Goal: Task Accomplishment & Management: Manage account settings

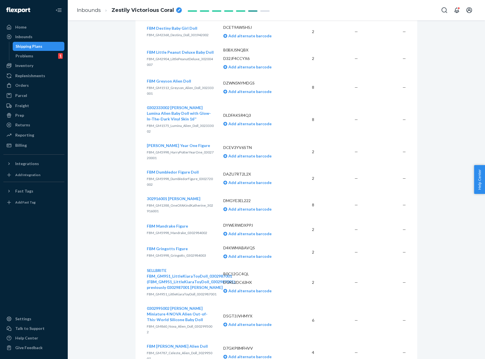
scroll to position [1291, 0]
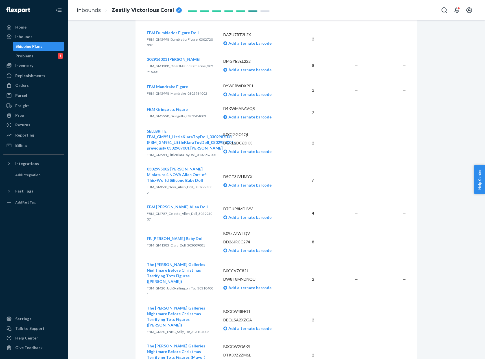
click at [239, 206] on p "D7GKP8MFHVV" at bounding box center [254, 209] width 63 height 6
copy p "D7GKP8MFHVV"
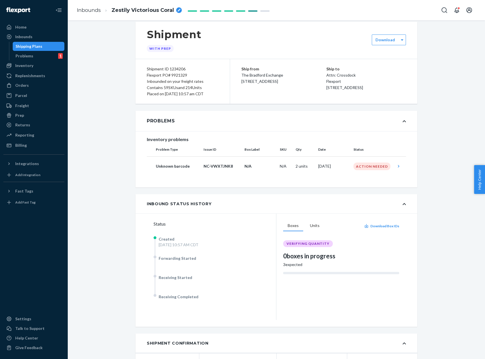
scroll to position [0, 0]
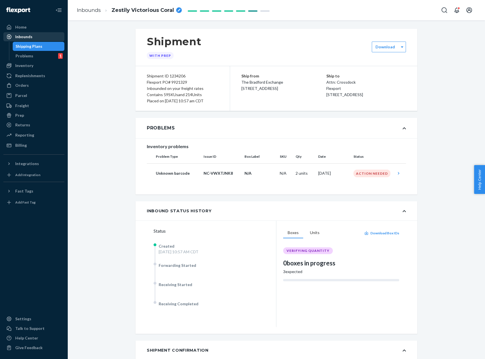
click at [42, 35] on div "Inbounds" at bounding box center [34, 37] width 60 height 8
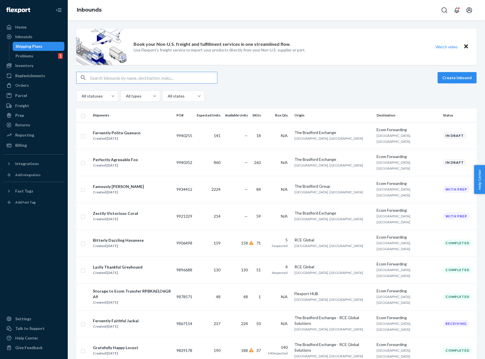
click at [315, 54] on div "Book your Non-U.S. freight and fulfillment services in one streamlined flow. Us…" at bounding box center [276, 47] width 400 height 36
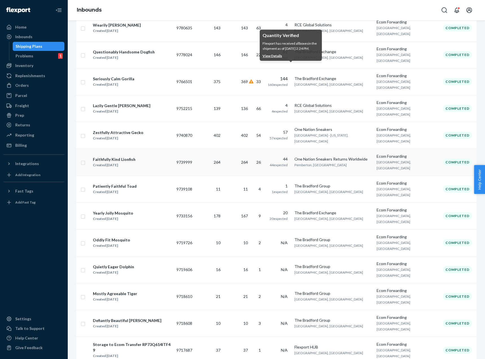
scroll to position [339, 0]
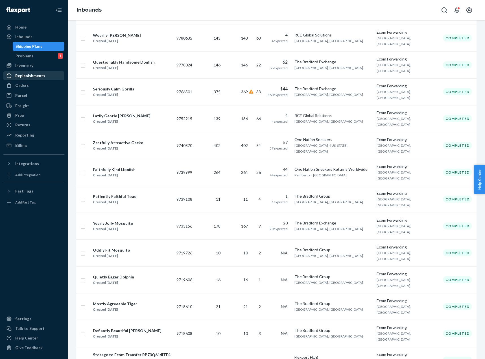
click at [50, 78] on div "Replenishments" at bounding box center [34, 76] width 60 height 8
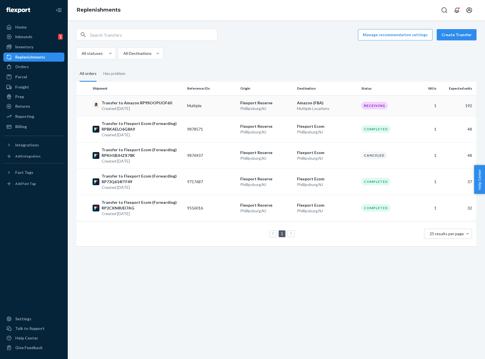
click at [177, 99] on td "Transfer to Amazon RP9SOOPIJOF60 Created Aug 11, 2025" at bounding box center [137, 105] width 95 height 21
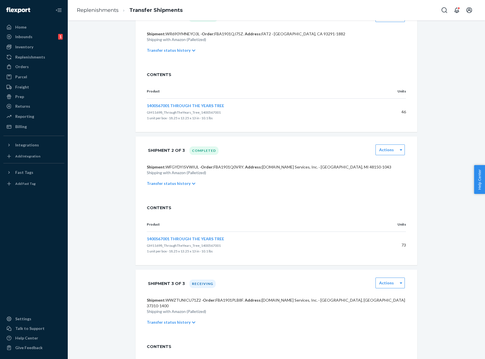
scroll to position [85, 0]
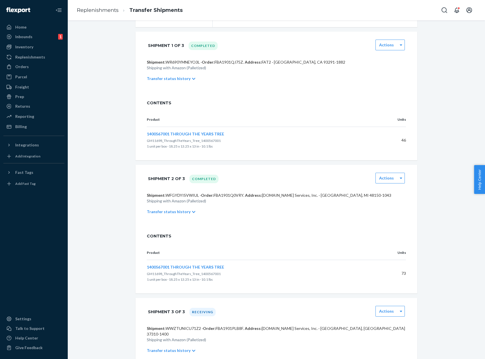
click at [172, 81] on p "Transfer status history" at bounding box center [169, 79] width 44 height 6
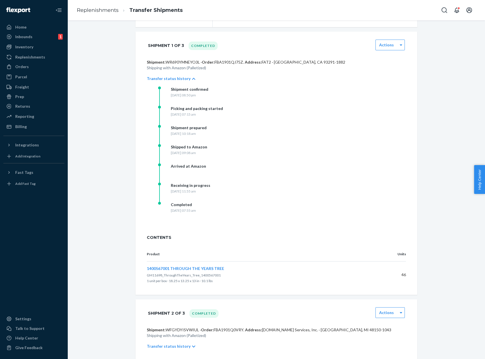
click at [431, 117] on div "Transfer to Amazon Receiving Actions 1 SKU · 192 units Transfer ID: RP9SOOPIJOF…" at bounding box center [276, 255] width 409 height 622
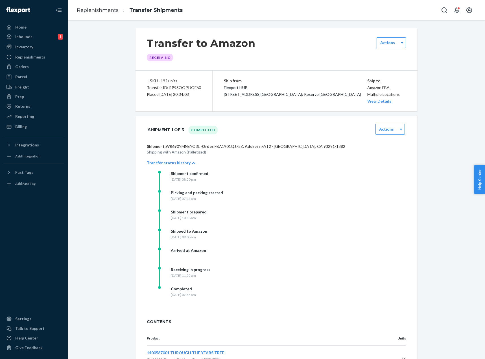
scroll to position [0, 0]
click at [48, 65] on div "Orders" at bounding box center [34, 67] width 60 height 8
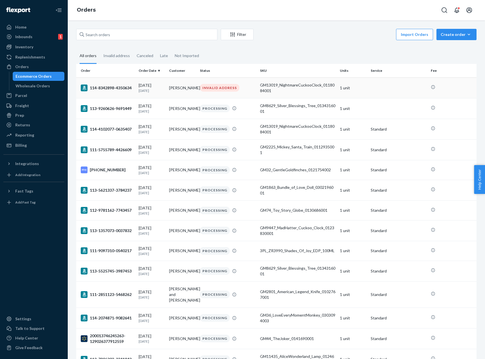
click at [276, 93] on td "GM13019_NightmareCuckooClock_0118084001" at bounding box center [298, 87] width 80 height 21
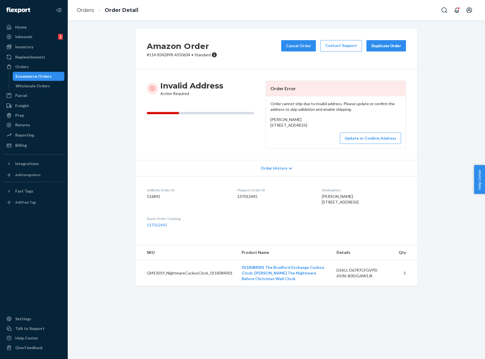
drag, startPoint x: 362, startPoint y: 217, endPoint x: 311, endPoint y: 214, distance: 50.4
click at [311, 214] on dl "Sellbrite Order ID 116841 Flexport Order ID 137012445 Destination Charles Cleve…" at bounding box center [277, 207] width 282 height 63
copy span "3724nwcr0004 CORSICANA, TX 75110"
click at [383, 144] on button "Update or Confirm Address" at bounding box center [370, 137] width 61 height 11
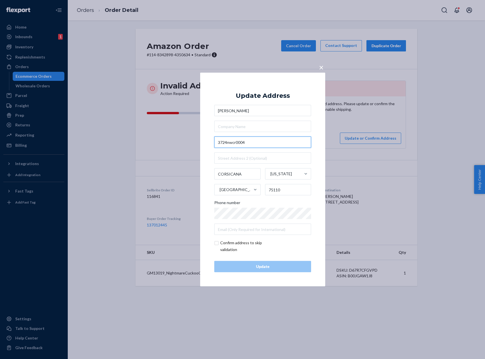
drag, startPoint x: 275, startPoint y: 138, endPoint x: 271, endPoint y: 137, distance: 3.6
click at [274, 138] on input "3724nwcr0004" at bounding box center [262, 141] width 97 height 11
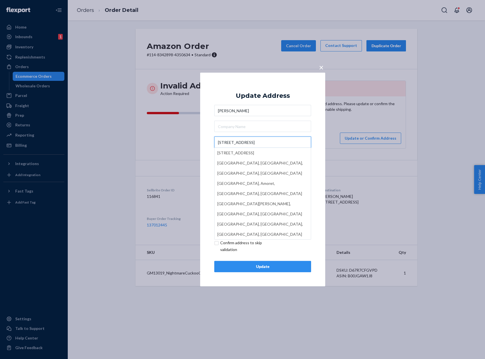
type input "3724 NW County Rd 0004"
click at [324, 66] on button "×" at bounding box center [321, 66] width 8 height 10
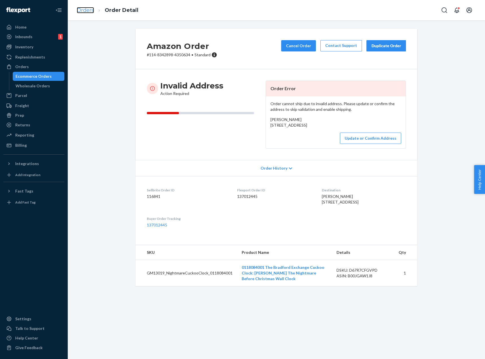
click at [84, 12] on link "Orders" at bounding box center [85, 10] width 17 height 6
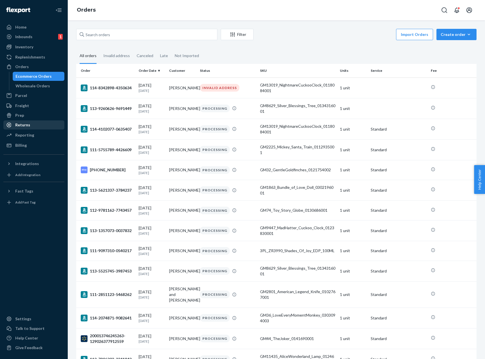
click at [38, 124] on div "Returns" at bounding box center [34, 125] width 60 height 8
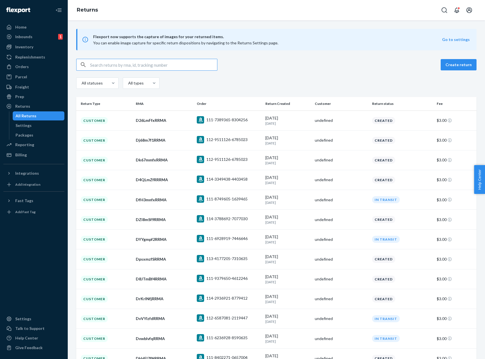
click at [166, 68] on input "text" at bounding box center [153, 64] width 127 height 11
type input "129026167291572"
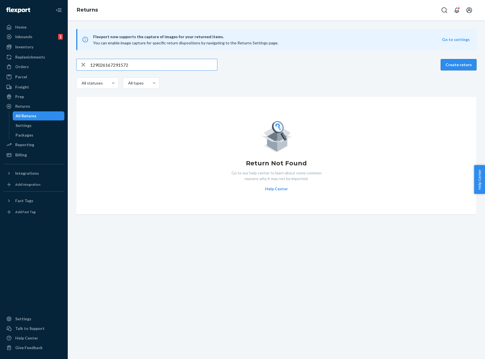
click at [454, 65] on button "Create return" at bounding box center [459, 64] width 36 height 11
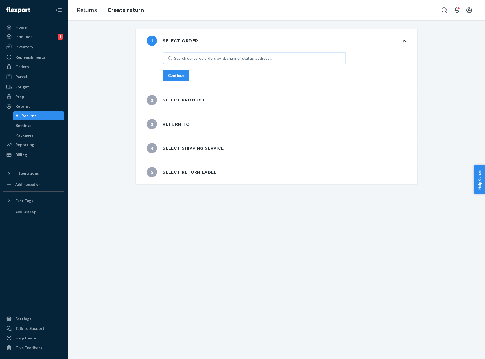
click at [191, 60] on div "Search delivered orders by id, channel, status, address..." at bounding box center [223, 58] width 98 height 6
click at [175, 60] on input "0 results available. Use Up and Down to choose options, press Enter to select t…" at bounding box center [174, 58] width 1 height 6
paste input "129026167291572"
type input "129026167291572"
click at [204, 55] on div "Search delivered orders by id, channel, status, address..." at bounding box center [223, 58] width 98 height 6
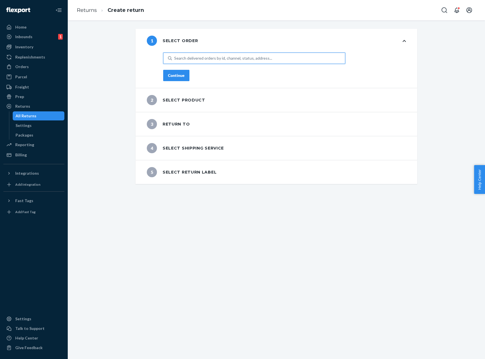
click at [175, 55] on input "0 results available. Use Up and Down to choose options, press Enter to select t…" at bounding box center [174, 58] width 1 height 6
paste input "200013405130537"
type input "200013405130537"
click at [205, 72] on span "Walmart # 200013405130537-129026167291572" at bounding box center [211, 72] width 86 height 6
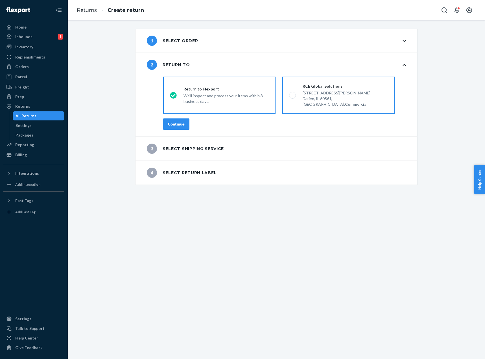
click at [294, 103] on label "RCE Global Solutions 7764 Lyman Ave, Darien, IL 60561, US, Commercial" at bounding box center [338, 95] width 112 height 37
click at [293, 97] on input "RCE Global Solutions 7764 Lyman Ave, Darien, IL 60561, US, Commercial" at bounding box center [291, 95] width 4 height 4
radio input "true"
click at [179, 118] on button "Continue" at bounding box center [176, 123] width 26 height 11
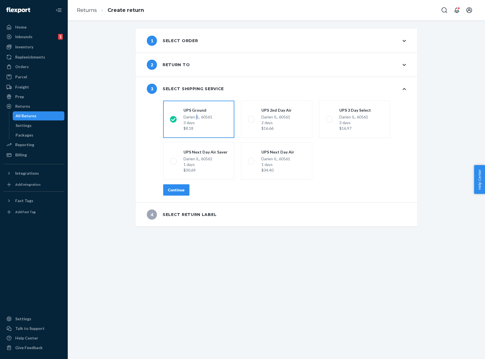
click at [195, 118] on div "Darien IL, 60561 3 days $8.18" at bounding box center [198, 122] width 29 height 17
click at [179, 188] on div "Continue" at bounding box center [176, 190] width 17 height 6
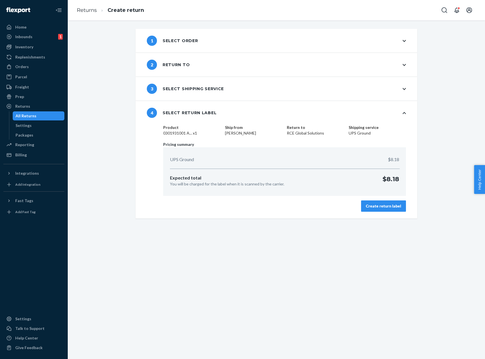
click at [367, 205] on div "Create return label" at bounding box center [383, 206] width 35 height 6
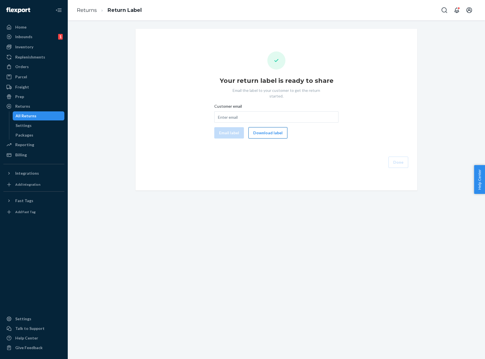
click at [283, 127] on div "Email label Download label" at bounding box center [276, 132] width 129 height 11
click at [274, 127] on button "Download label" at bounding box center [268, 132] width 39 height 11
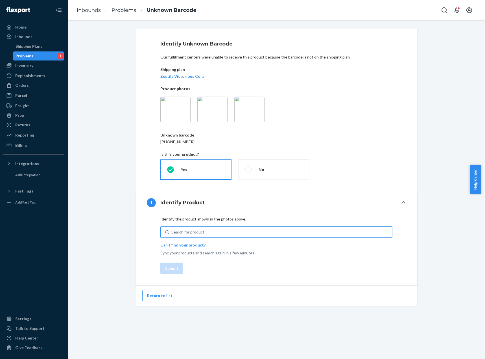
click at [189, 232] on div "Search for product" at bounding box center [187, 232] width 33 height 6
click at [172, 232] on input "Search for product" at bounding box center [171, 232] width 1 height 6
drag, startPoint x: 189, startPoint y: 232, endPoint x: 174, endPoint y: 232, distance: 15.5
click at [174, 232] on div "Search for product" at bounding box center [187, 232] width 33 height 6
click at [172, 232] on input "0 results available. Use Up and Down to choose options, press Enter to select t…" at bounding box center [171, 232] width 1 height 6
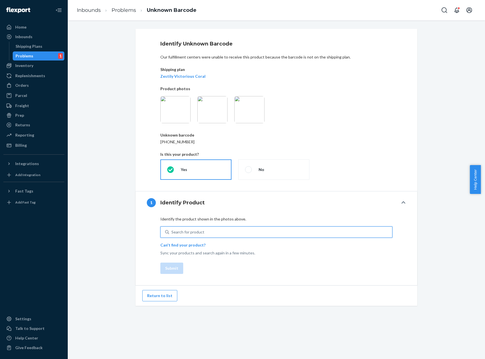
paste input "D7GKP8MFHVV"
type input "D7GKP8MFHVV"
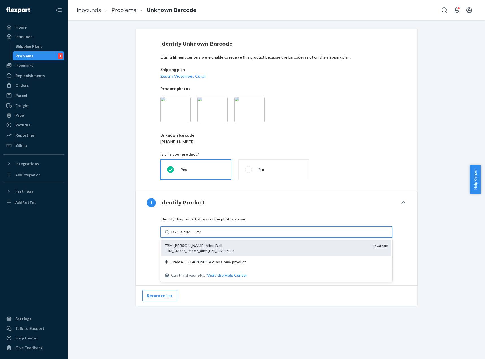
click at [189, 248] on div "FBM_GM787_Celeste_Alien_Doll_302995007" at bounding box center [266, 250] width 203 height 5
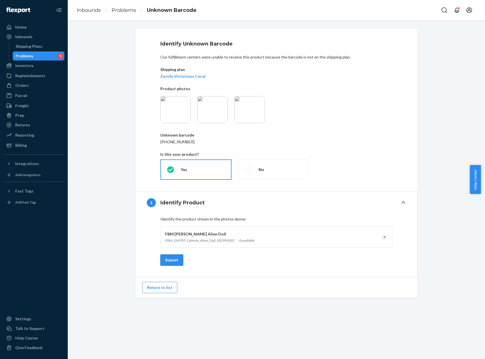
click at [167, 260] on button "Submit" at bounding box center [171, 259] width 23 height 11
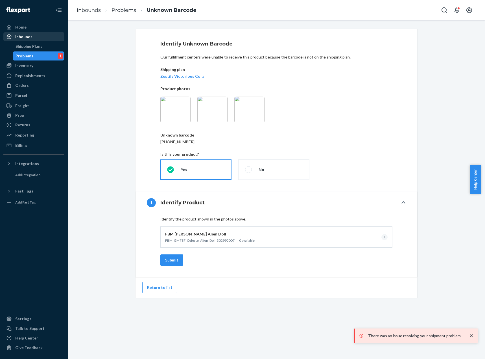
click at [27, 34] on div "Inbounds" at bounding box center [23, 37] width 17 height 6
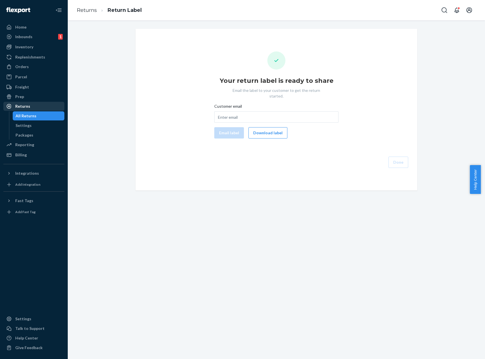
click at [24, 108] on div "Returns" at bounding box center [22, 106] width 15 height 6
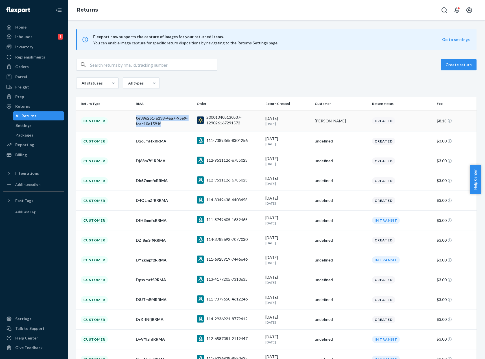
copy tr "0e396251-a238-4aa7-95e9-fcac10e1591f"
drag, startPoint x: 166, startPoint y: 123, endPoint x: 131, endPoint y: 121, distance: 34.3
click at [131, 121] on tr "Customer 0e396251-a238-4aa7-95e9-fcac10e1591f 200013405130537-129026167291572 9…" at bounding box center [276, 120] width 400 height 21
click at [180, 69] on input "text" at bounding box center [153, 64] width 127 height 11
click at [46, 63] on div "Orders" at bounding box center [34, 67] width 60 height 8
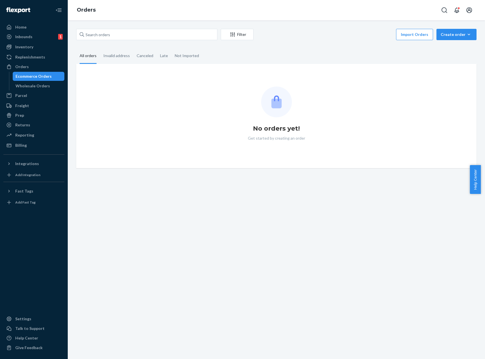
click at [169, 41] on div "Filter Import Orders Create order Ecommerce order Removal order" at bounding box center [276, 35] width 400 height 13
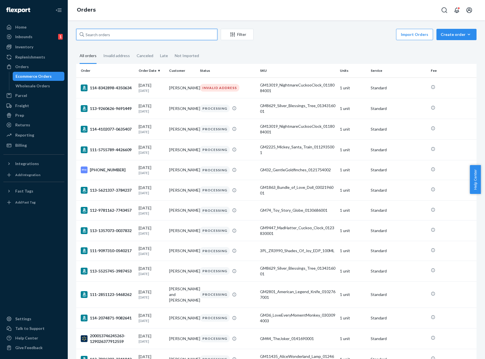
click at [169, 32] on input "text" at bounding box center [146, 34] width 141 height 11
paste input "200013407763852"
type input "200013407763852"
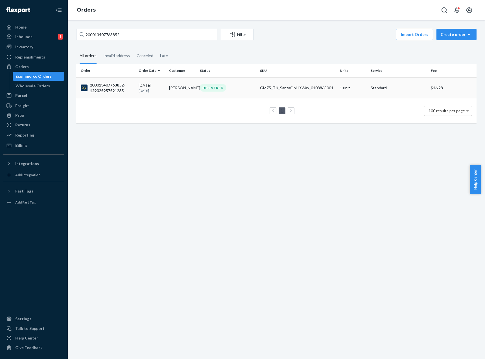
click at [229, 83] on td "DELIVERED" at bounding box center [228, 87] width 60 height 21
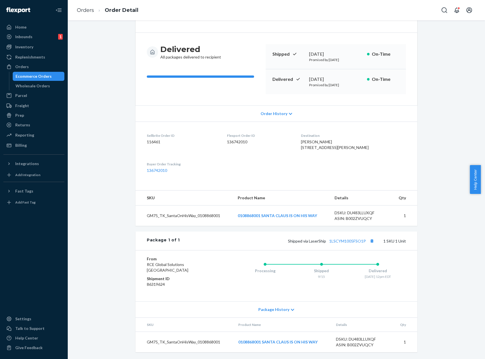
scroll to position [48, 0]
click at [347, 240] on link "1LSCYM1005FSO1P" at bounding box center [347, 240] width 37 height 5
drag, startPoint x: 362, startPoint y: 141, endPoint x: 306, endPoint y: 136, distance: 56.8
click at [306, 136] on dl "Sellbrite Order ID 116461 Flexport Order ID 136742010 Destination Carole Arcaro…" at bounding box center [277, 152] width 282 height 63
copy span "1529 Waimea Dr Downingtown, PA 19335-3728"
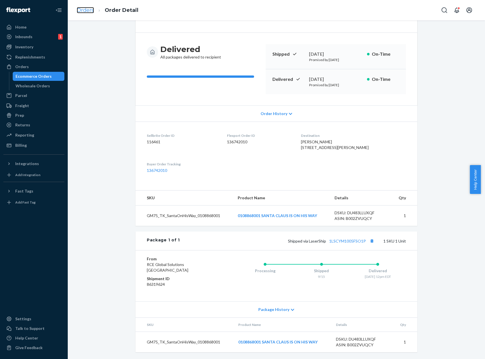
click at [84, 8] on link "Orders" at bounding box center [85, 10] width 17 height 6
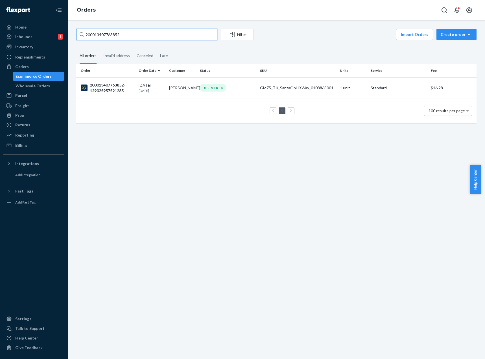
drag, startPoint x: 195, startPoint y: 35, endPoint x: 190, endPoint y: 30, distance: 7.2
click at [194, 35] on input "200013407763852" at bounding box center [146, 34] width 141 height 11
paste input "113-9117518-3774668"
type input "113-9117518-3774668"
click at [288, 80] on td "GM11639_Nightmare_Lamp_0119475001" at bounding box center [298, 87] width 80 height 20
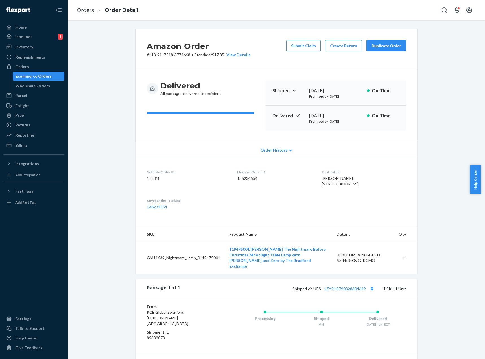
click at [346, 186] on span "[PERSON_NAME] [STREET_ADDRESS]" at bounding box center [340, 181] width 37 height 10
copy span "32137"
click at [356, 291] on link "1ZY9H8790328304649" at bounding box center [345, 288] width 42 height 5
drag, startPoint x: 365, startPoint y: 192, endPoint x: 312, endPoint y: 187, distance: 53.6
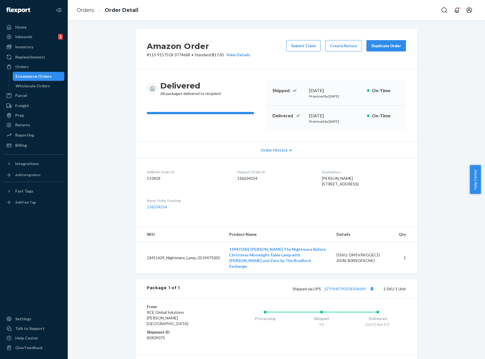
click at [322, 186] on div "[PERSON_NAME] [STREET_ADDRESS]" at bounding box center [364, 180] width 84 height 11
copy span "54 Fellowship Dr Palm Coast, FL 32137-9165"
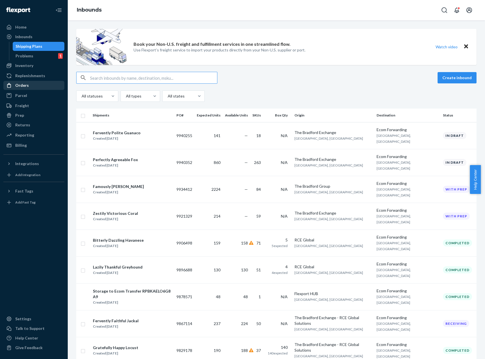
click at [42, 86] on div "Orders" at bounding box center [34, 85] width 60 height 8
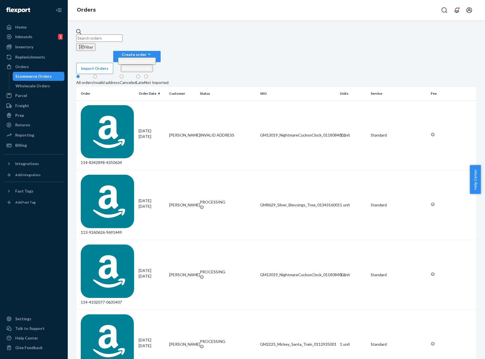
click at [327, 51] on div "Import Orders Create order Ecommerce order Removal order" at bounding box center [276, 62] width 400 height 23
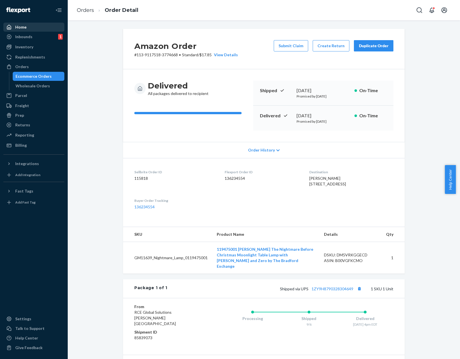
click at [33, 30] on div "Home" at bounding box center [34, 27] width 60 height 8
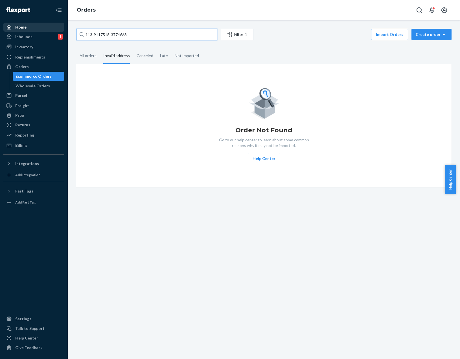
drag, startPoint x: 130, startPoint y: 34, endPoint x: 48, endPoint y: 23, distance: 83.3
click at [48, 23] on div "Home Inbounds 1 Shipping Plans Problems 1 Inventory Products Replenishments Ord…" at bounding box center [230, 179] width 460 height 359
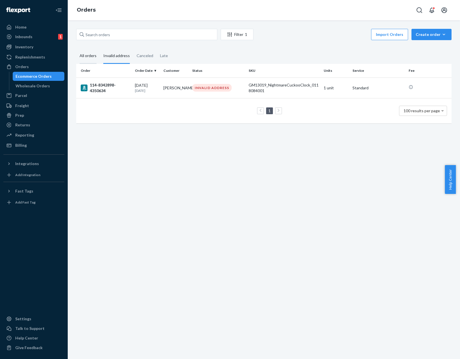
click at [92, 53] on div "All orders" at bounding box center [88, 56] width 17 height 16
click at [76, 48] on input "All orders" at bounding box center [76, 48] width 0 height 0
